Goal: Information Seeking & Learning: Learn about a topic

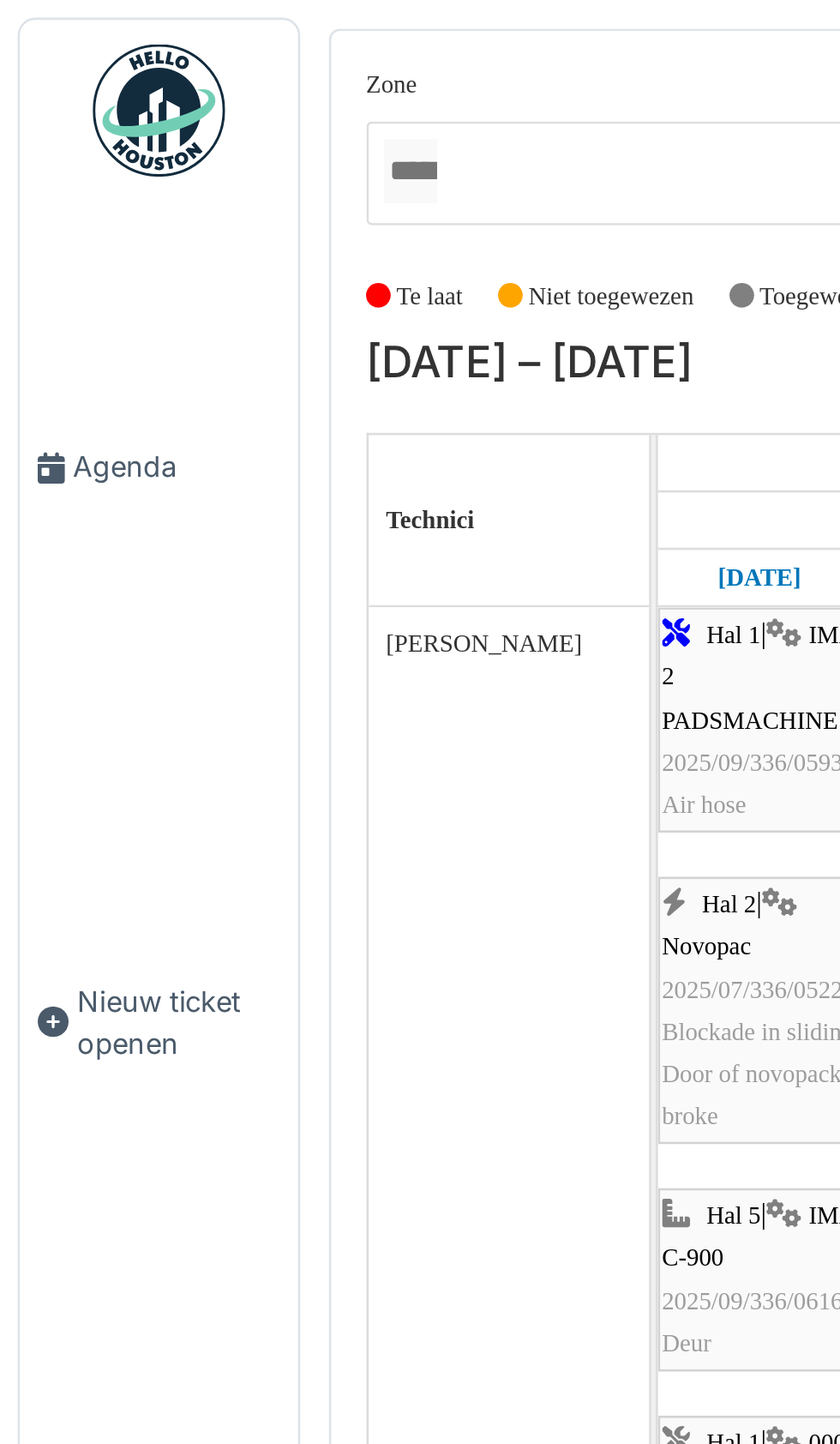
click at [59, 190] on span "Agenda" at bounding box center [69, 181] width 81 height 17
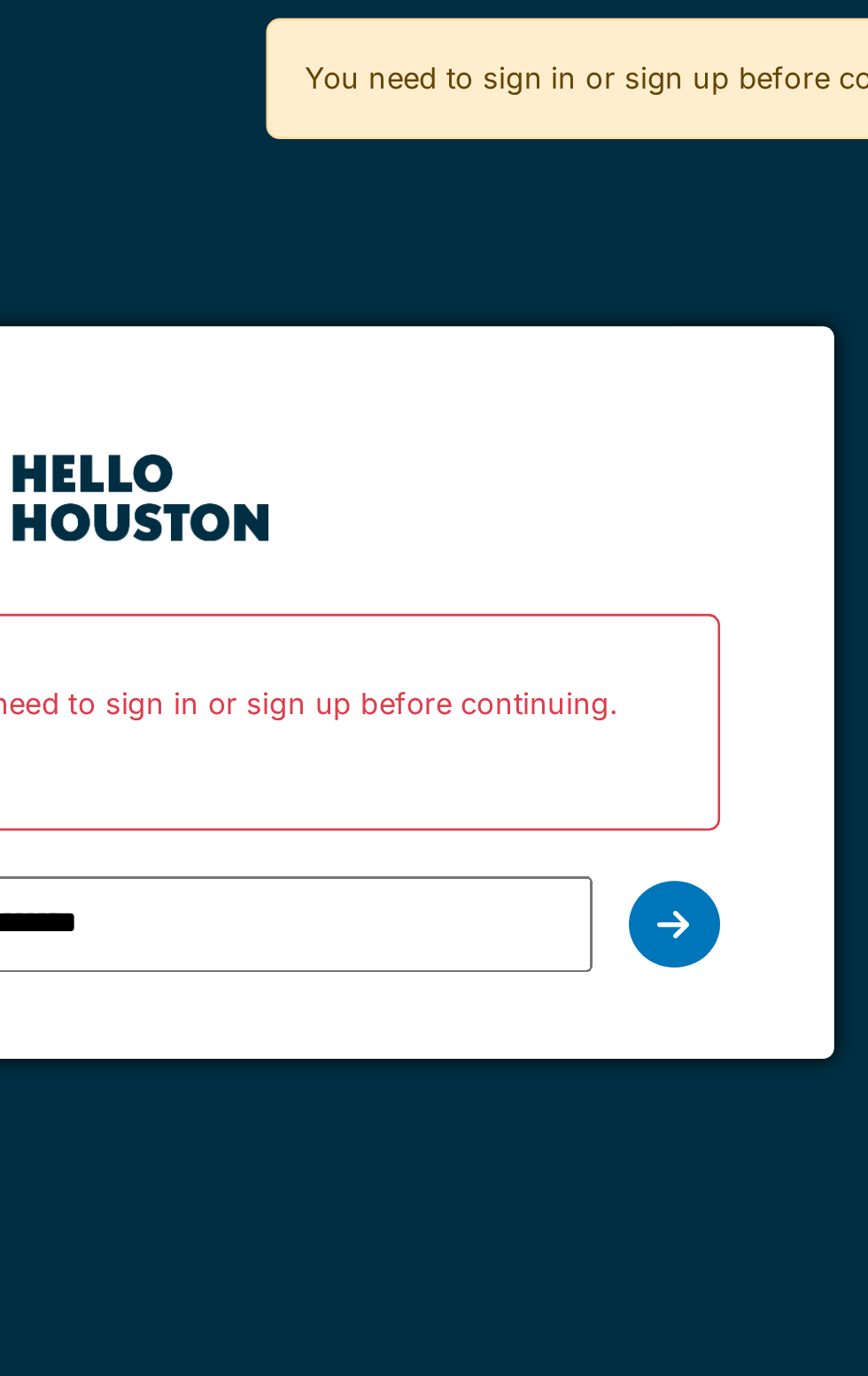
click at [590, 364] on div at bounding box center [583, 358] width 35 height 33
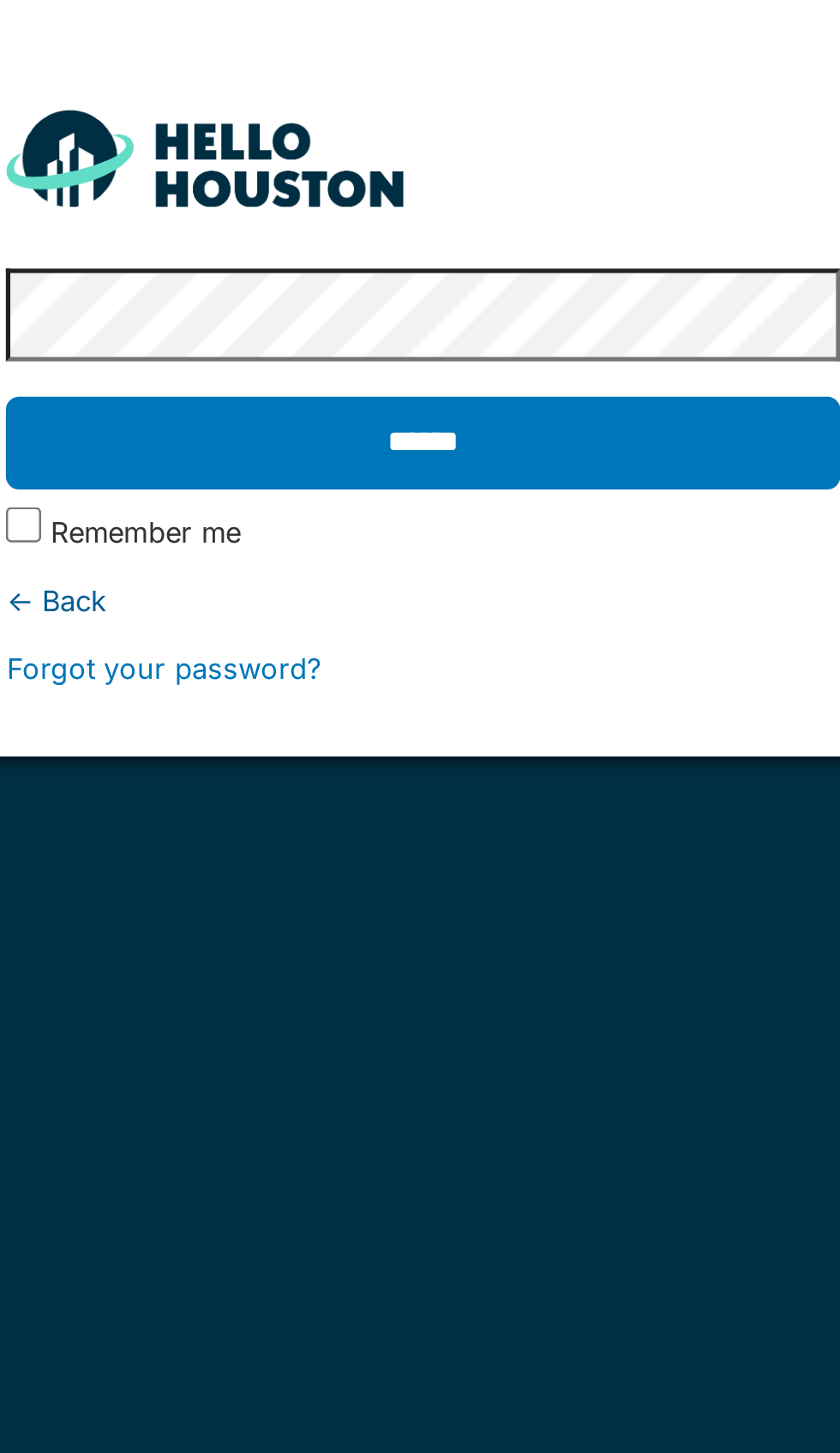
click at [277, 330] on label "Remember me" at bounding box center [311, 330] width 74 height 17
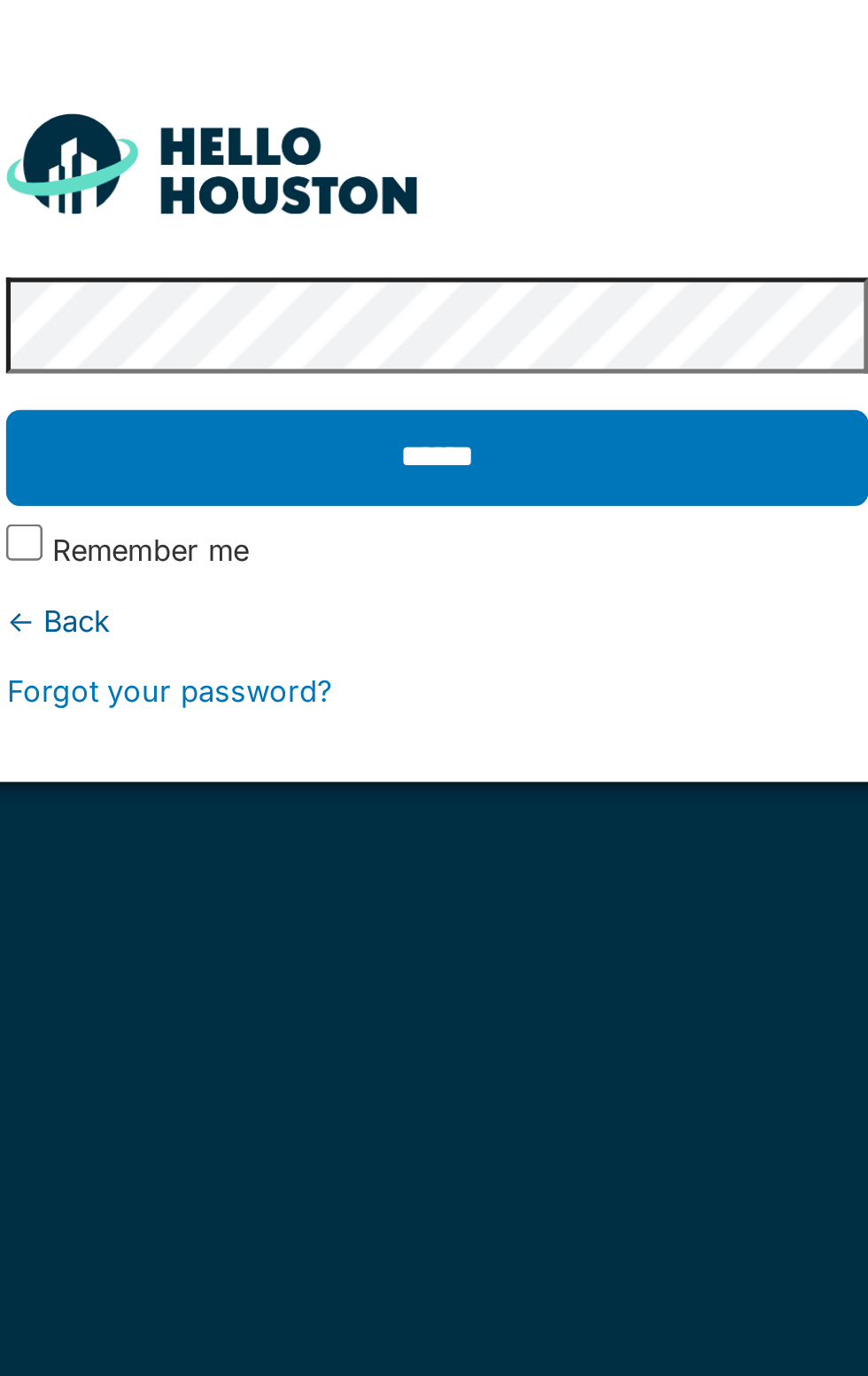
click at [445, 305] on input "******" at bounding box center [434, 304] width 334 height 37
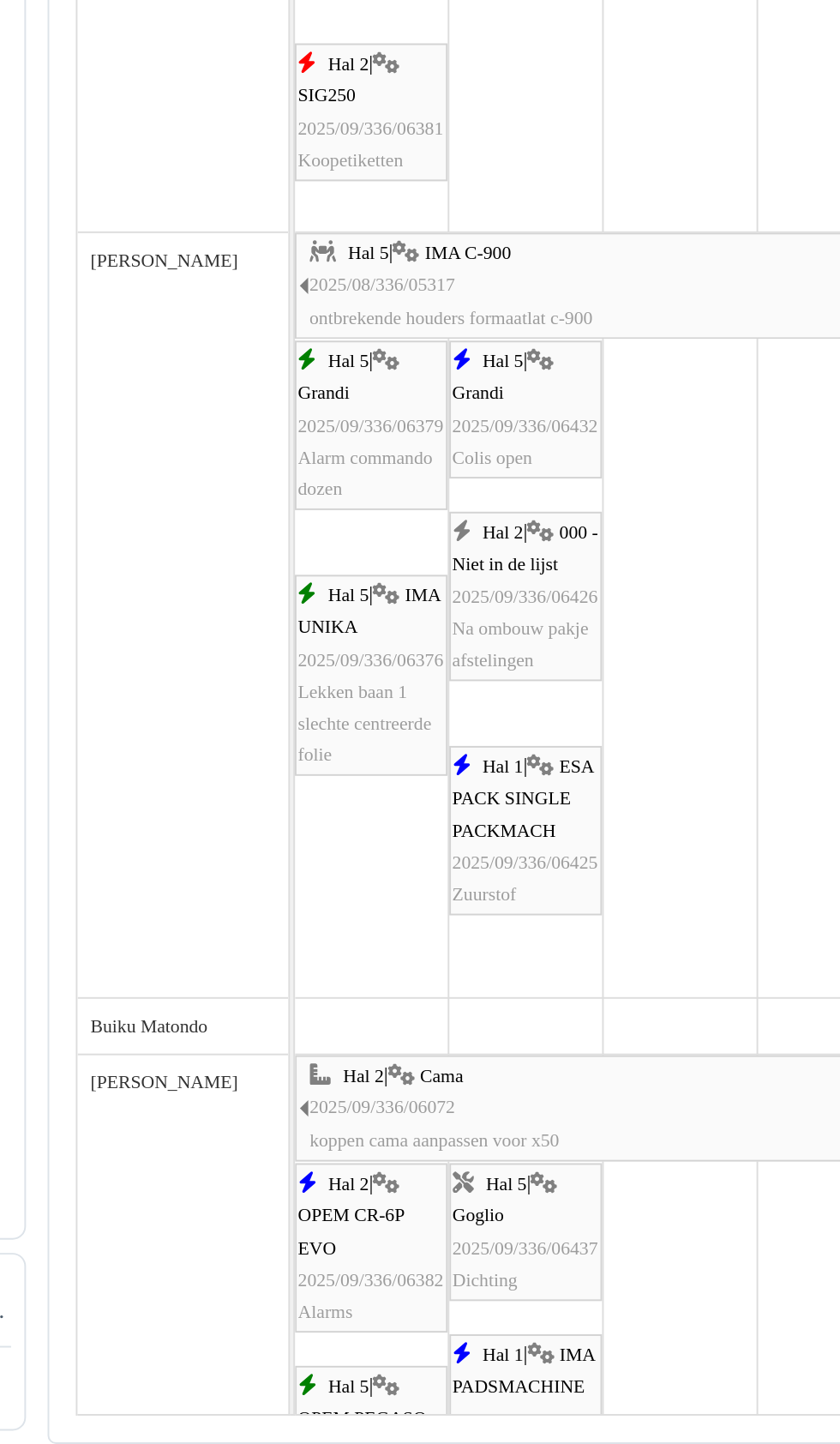
scroll to position [750, 0]
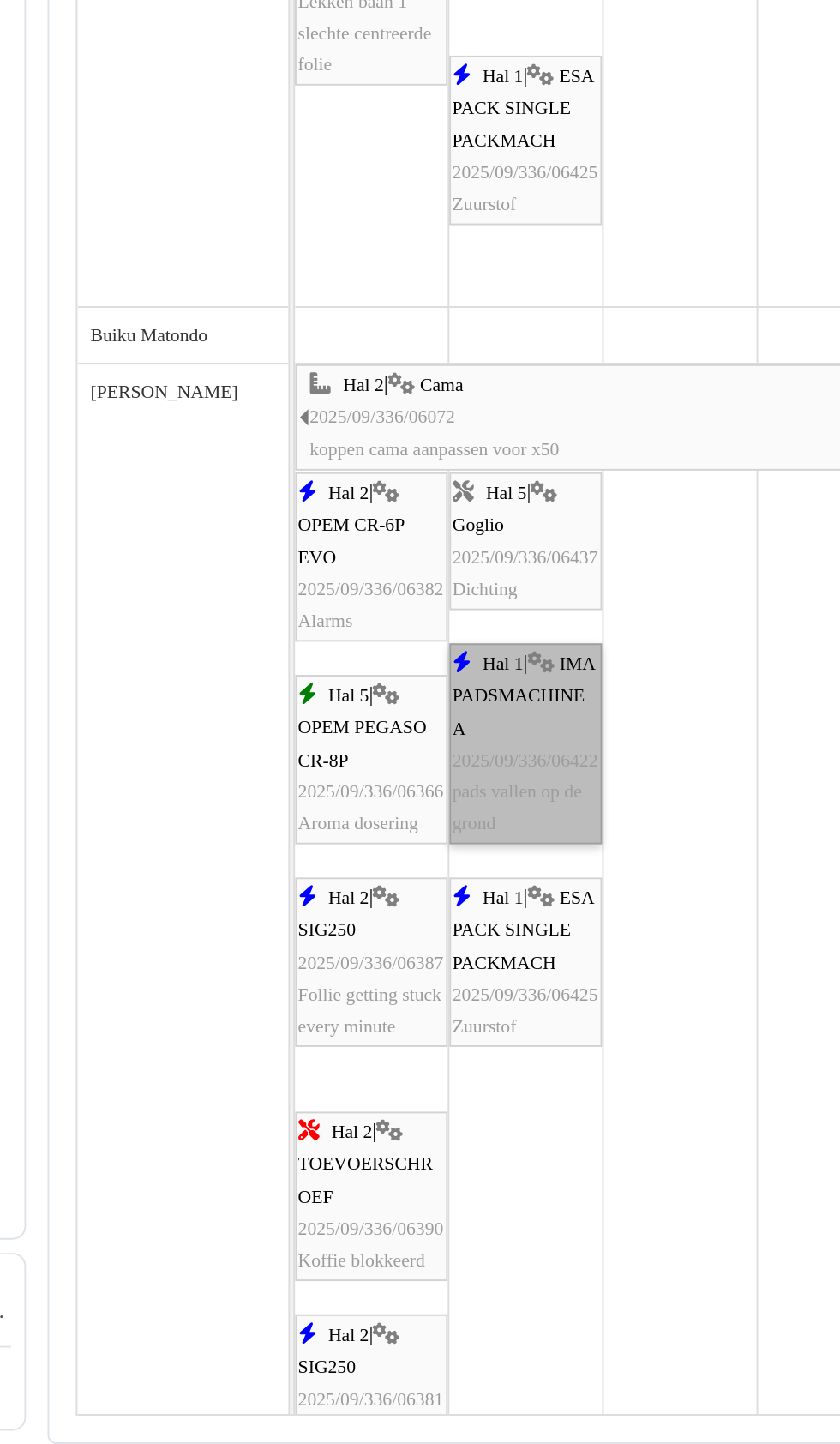
click at [371, 1099] on link "Hal 1 | IMA PADSMACHINE A 2025/09/336/06422 pads vallen op de grond" at bounding box center [374, 1082] width 79 height 104
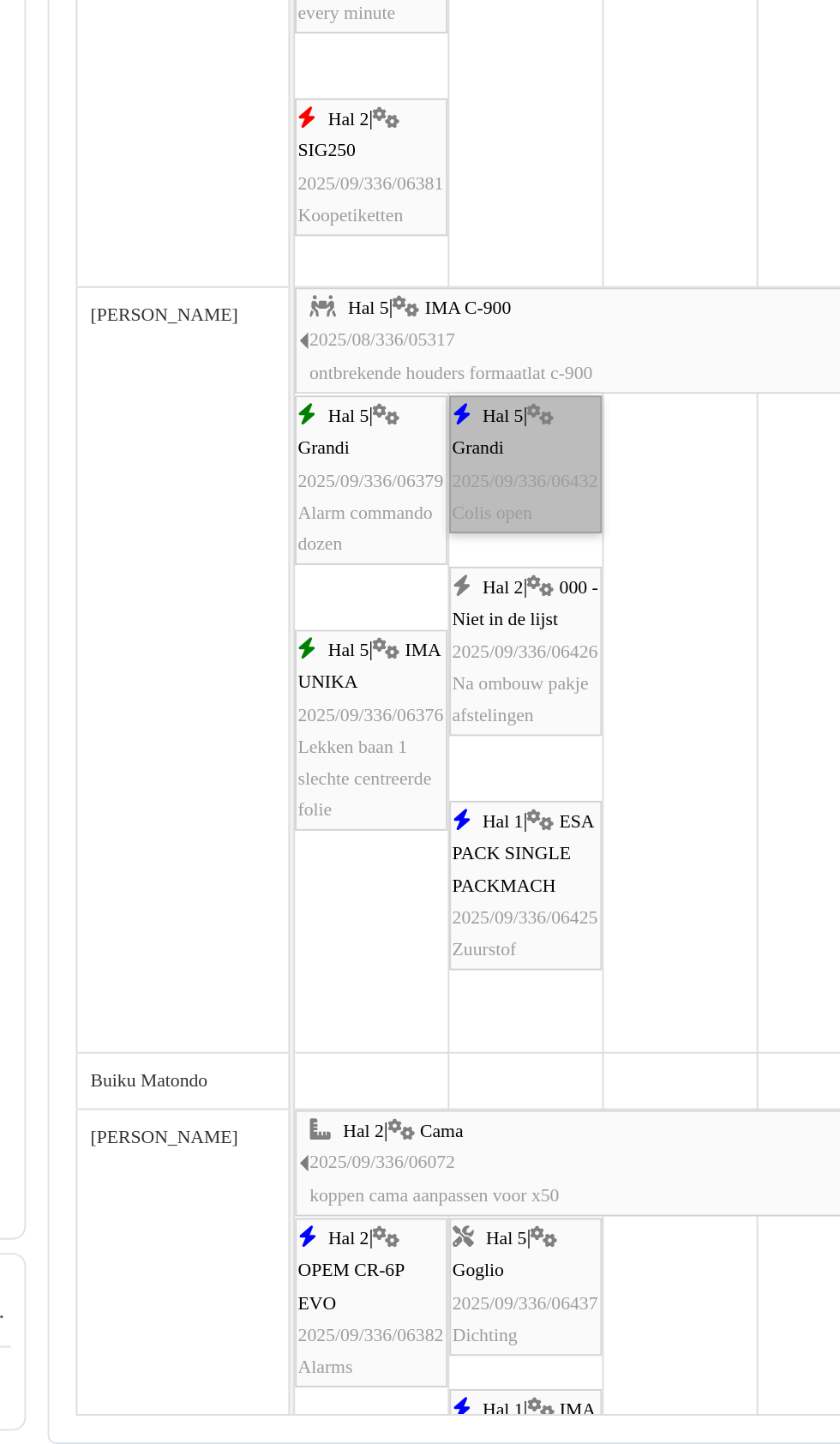
click at [376, 952] on link "Hal 5 | Grandi 2025/09/336/06432 Colis open" at bounding box center [374, 939] width 79 height 71
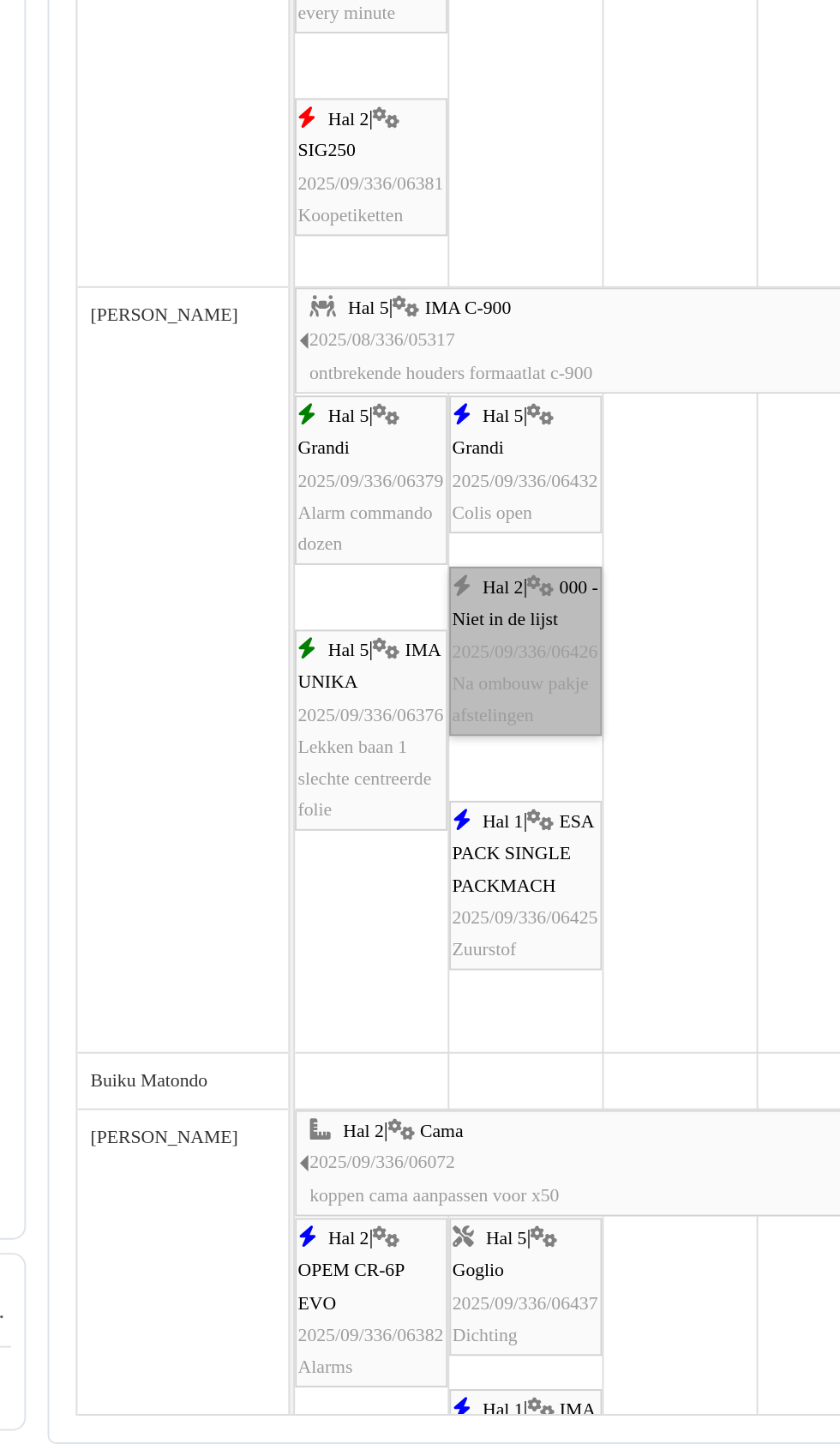
click at [369, 1050] on link "Hal 2 | 000 - Niet in de lijst 2025/09/336/06426 Na ombouw pakje afstelingen" at bounding box center [374, 1034] width 79 height 88
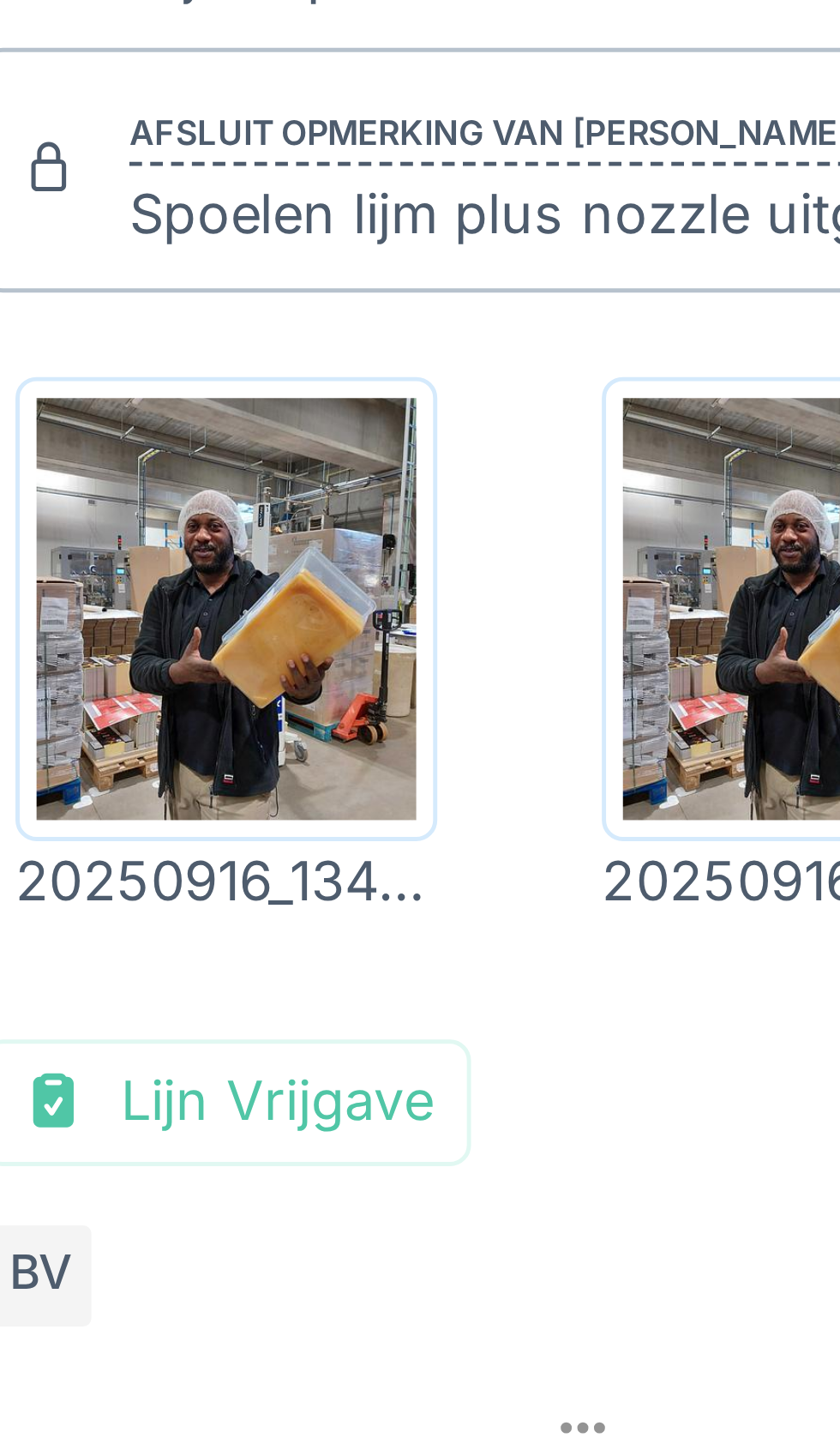
click at [461, 459] on img at bounding box center [452, 451] width 77 height 86
